Goal: Information Seeking & Learning: Check status

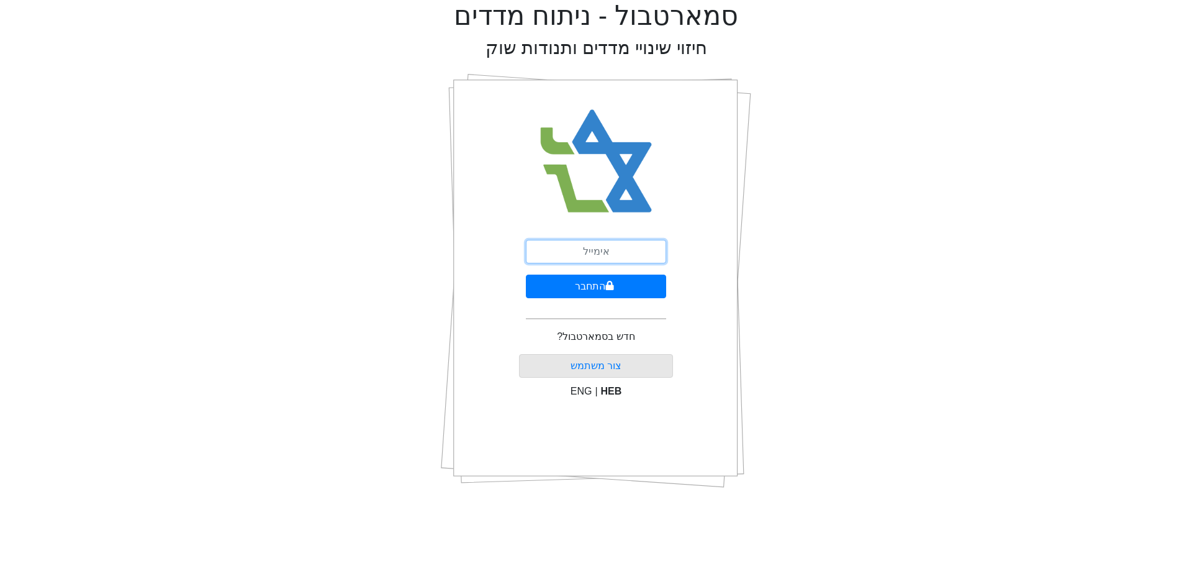
click at [651, 245] on input "email" at bounding box center [596, 252] width 140 height 24
type input "[PERSON_NAME][EMAIL_ADDRESS][DOMAIN_NAME]"
click at [633, 286] on button "התחבר" at bounding box center [596, 286] width 140 height 24
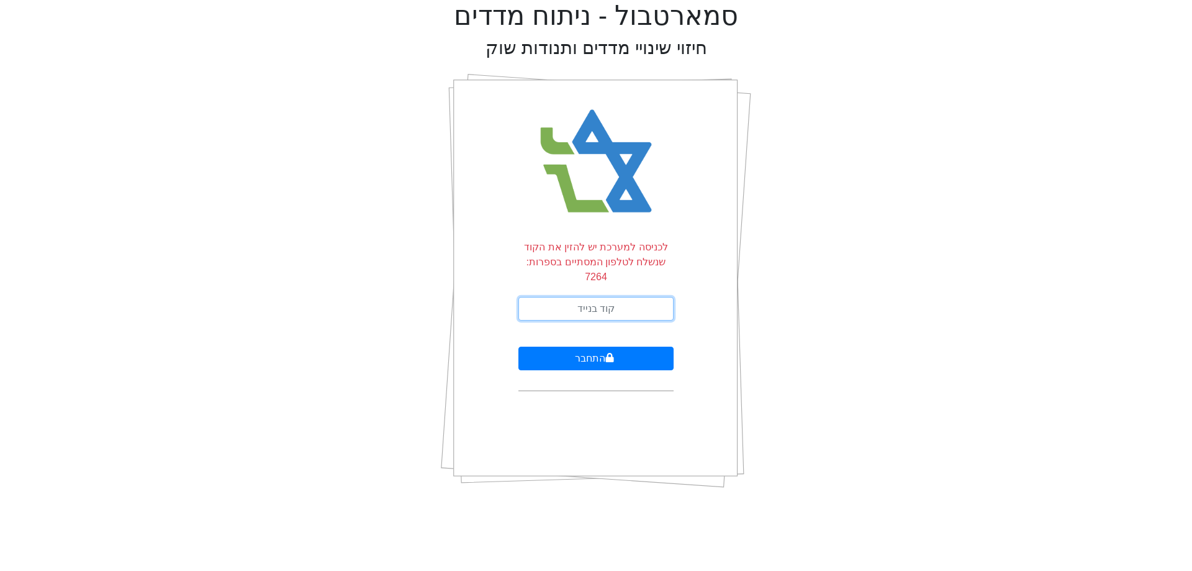
click at [630, 297] on input "text" at bounding box center [596, 309] width 155 height 24
type input "965039"
click at [519, 347] on button "התחבר" at bounding box center [596, 359] width 155 height 24
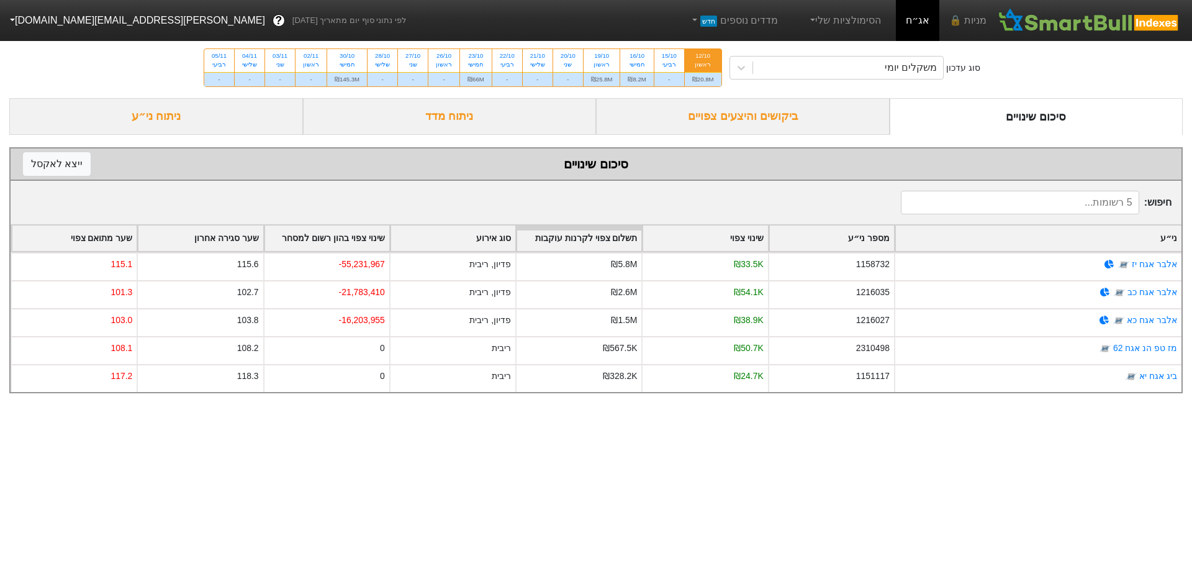
click at [734, 130] on div "ביקושים והיצעים צפויים" at bounding box center [743, 116] width 294 height 37
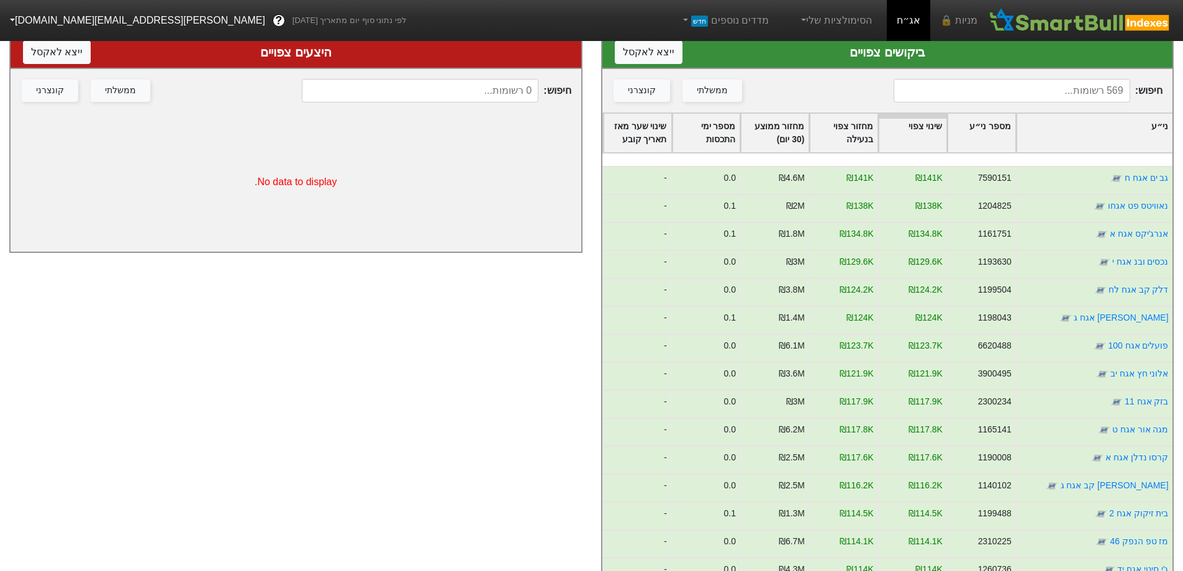
scroll to position [497, 0]
